Goal: Navigation & Orientation: Find specific page/section

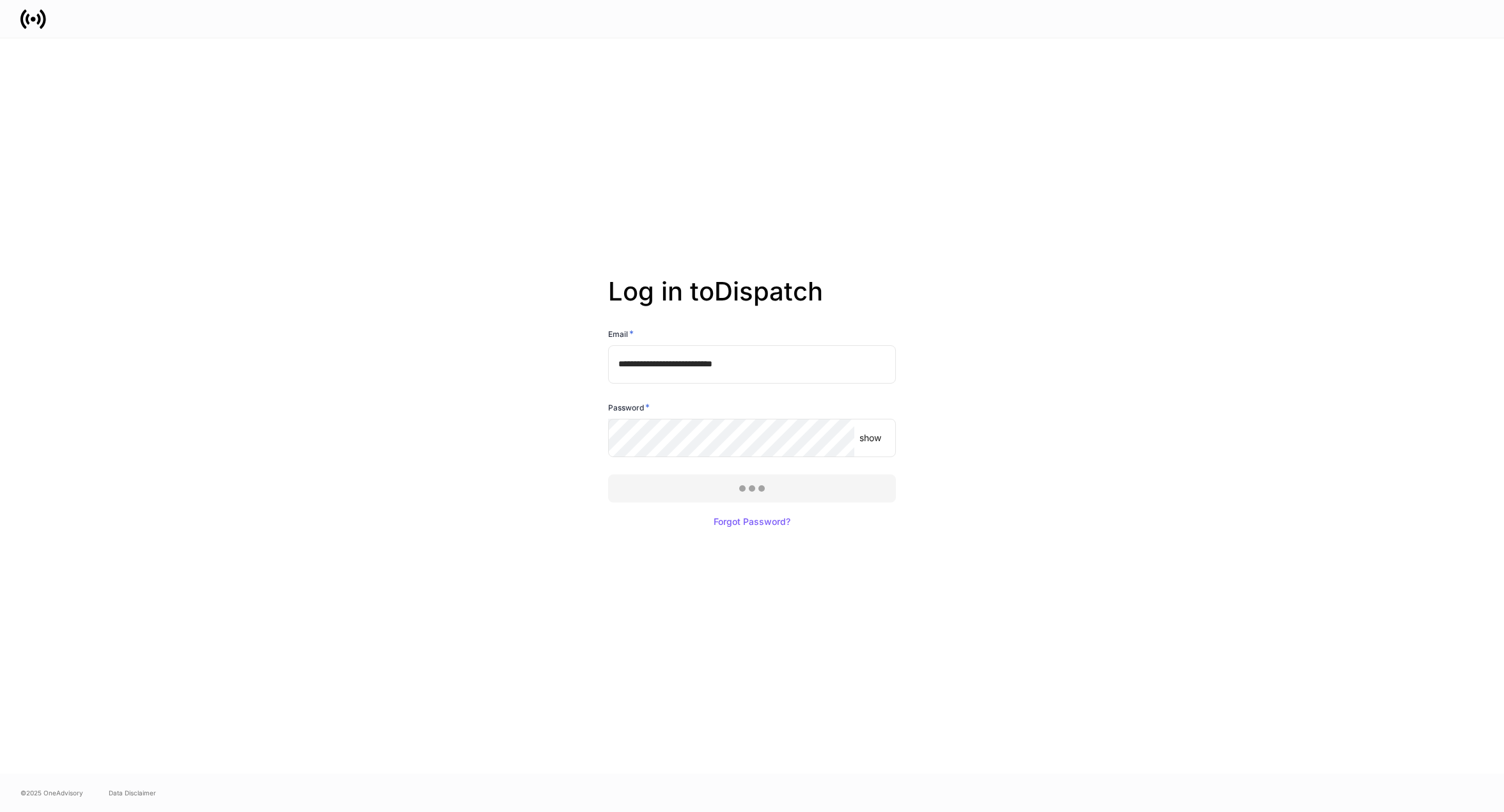
click at [814, 494] on div at bounding box center [752, 406] width 1504 height 812
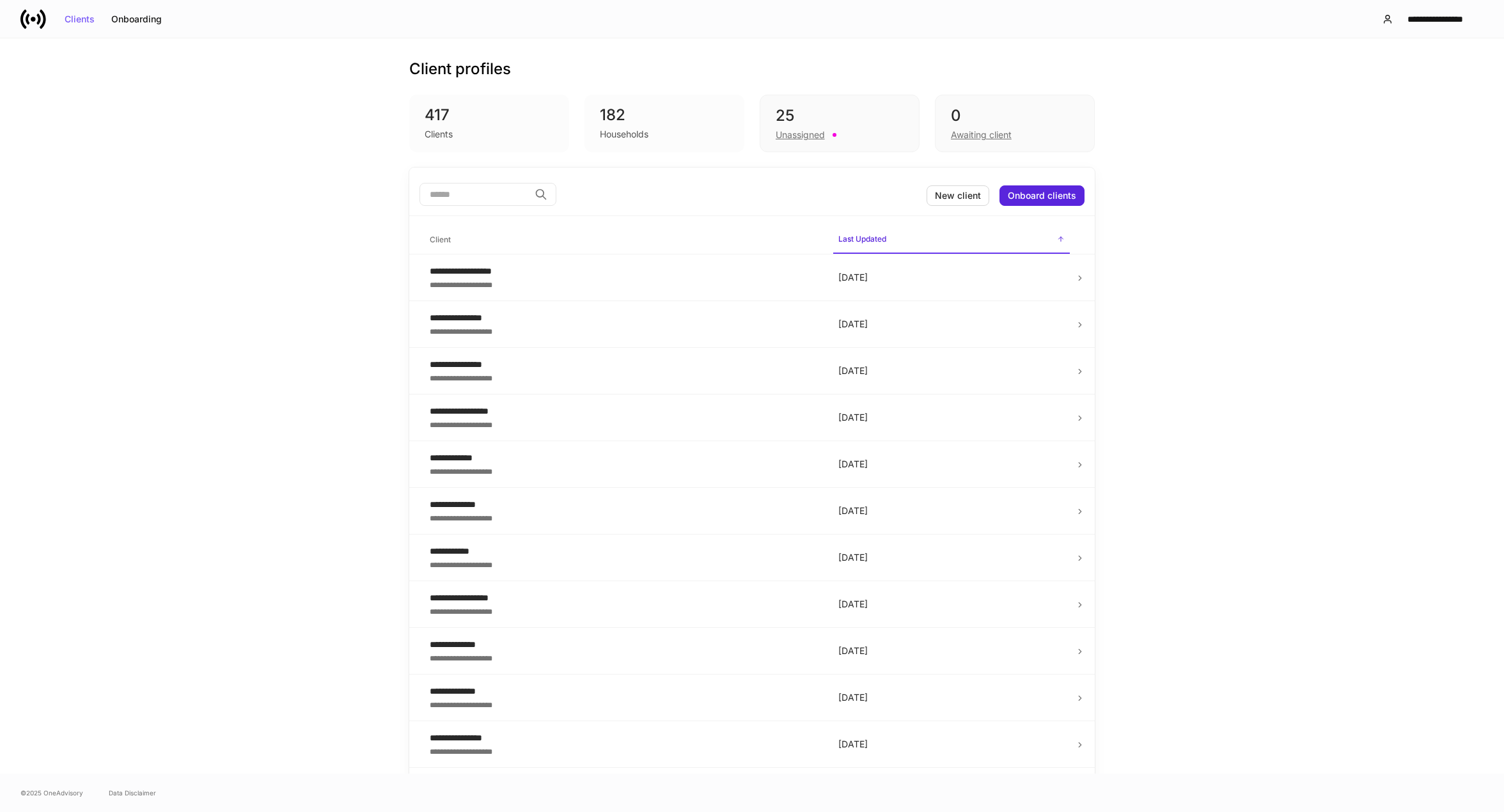
click at [336, 295] on div "**********" at bounding box center [752, 406] width 1504 height 736
